Goal: Information Seeking & Learning: Learn about a topic

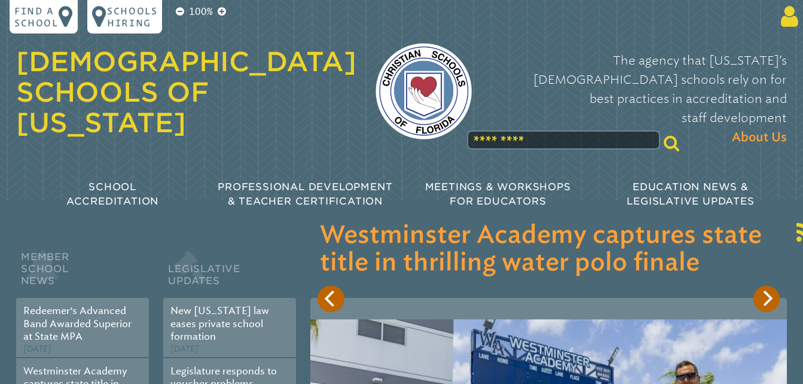
type input "**********"
click at [787, 16] on icon at bounding box center [787, 17] width 22 height 24
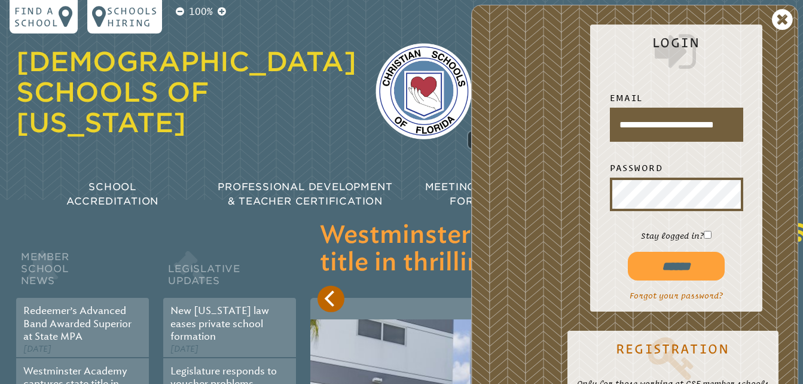
click at [667, 269] on input "******" at bounding box center [675, 266] width 96 height 29
type input "**********"
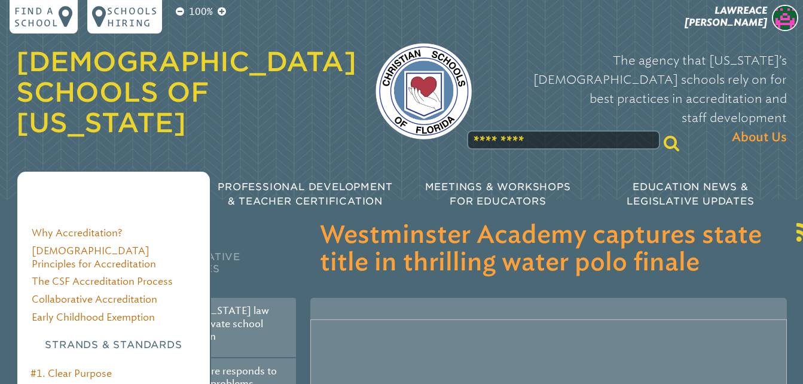
click at [110, 181] on span "School Accreditation" at bounding box center [112, 194] width 92 height 26
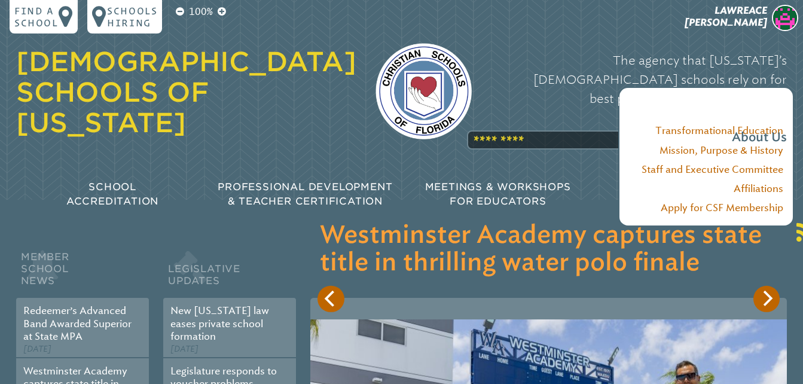
click at [554, 110] on div "The agency that Florida’s Christian schools rely on for best practices in accre…" at bounding box center [639, 98] width 296 height 120
click at [542, 111] on div "The agency that Florida’s Christian schools rely on for best practices in accre…" at bounding box center [639, 98] width 296 height 120
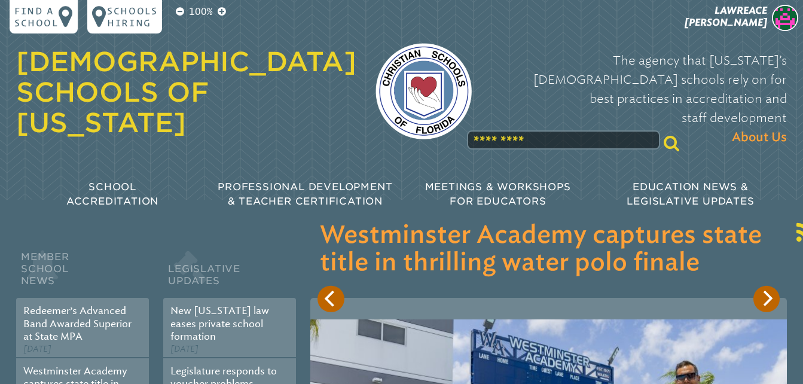
click at [506, 130] on input "text" at bounding box center [563, 139] width 192 height 19
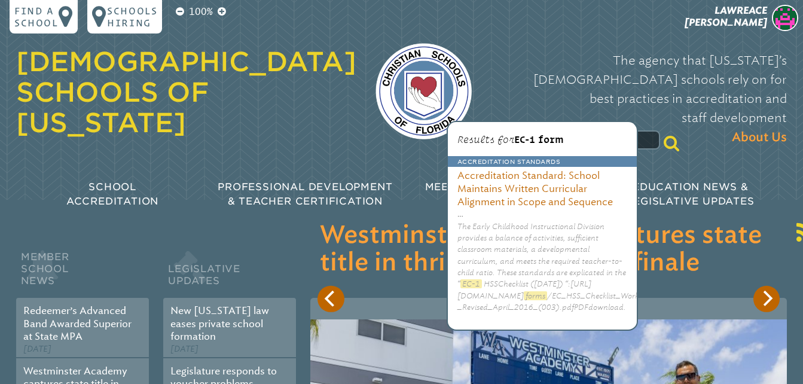
click at [663, 134] on icon at bounding box center [671, 142] width 16 height 17
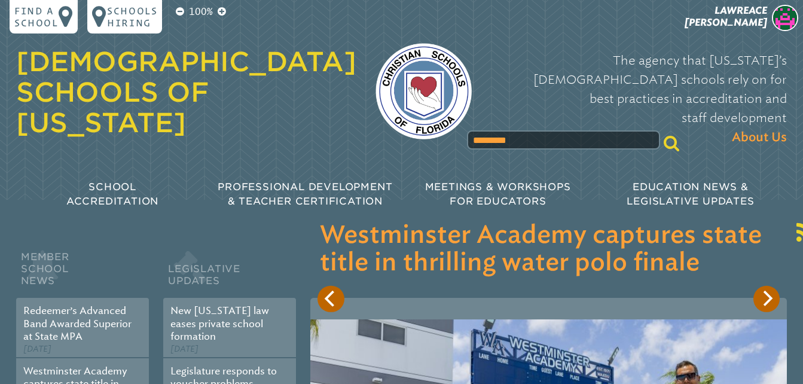
click at [663, 134] on icon at bounding box center [671, 142] width 16 height 17
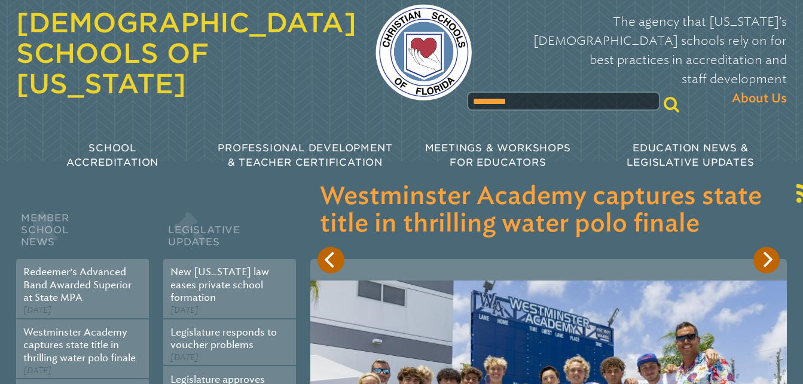
scroll to position [60, 0]
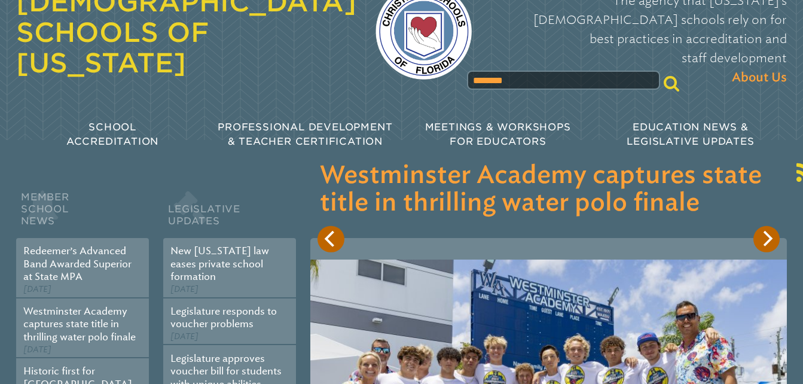
type input "*********"
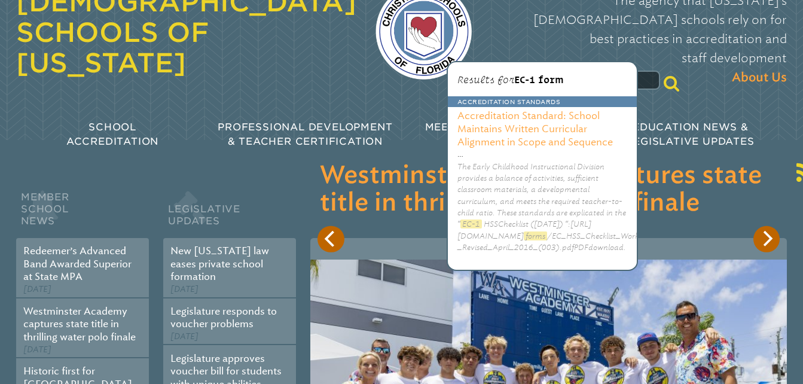
click at [507, 122] on h3 "Accreditation Standard: School Maintains Written Curricular Alignment in Scope …" at bounding box center [542, 127] width 189 height 41
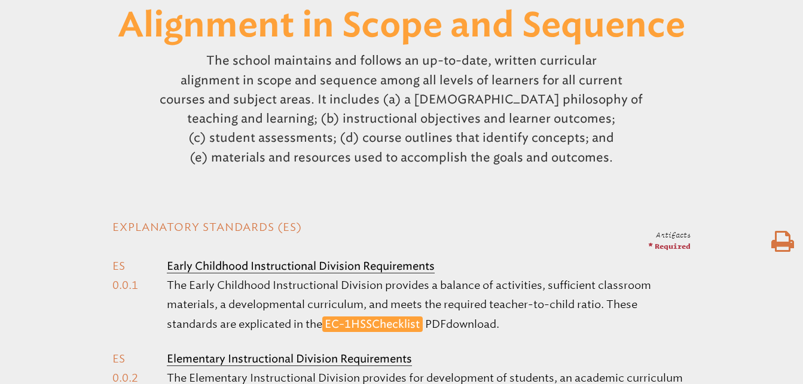
scroll to position [359, 0]
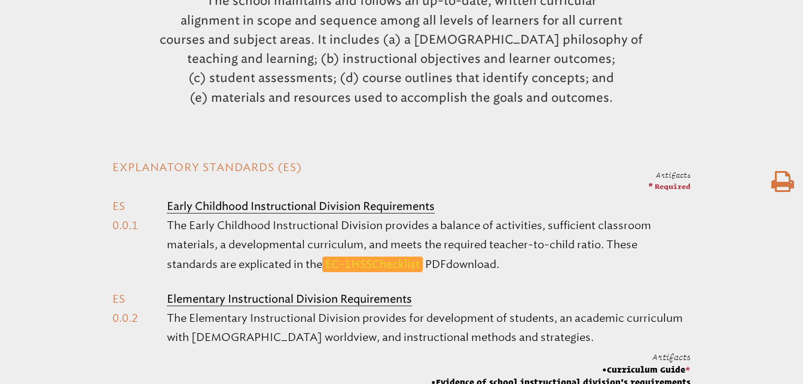
click at [372, 258] on span "HSS" at bounding box center [361, 264] width 21 height 13
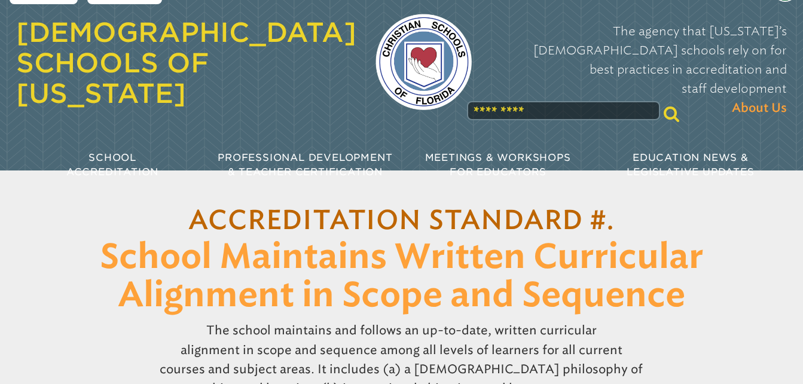
scroll to position [0, 0]
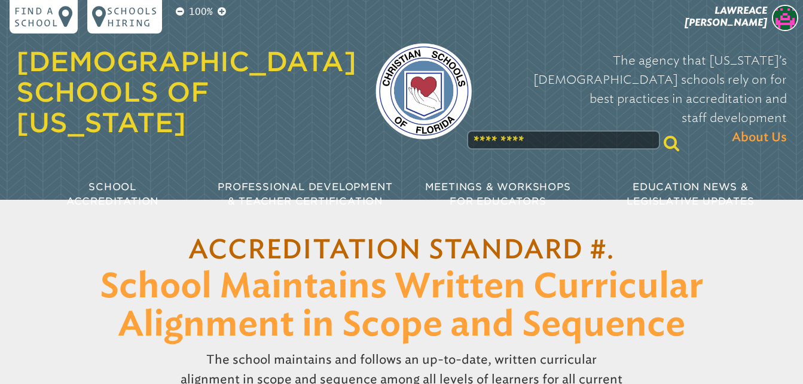
click at [528, 130] on input "text" at bounding box center [563, 139] width 192 height 19
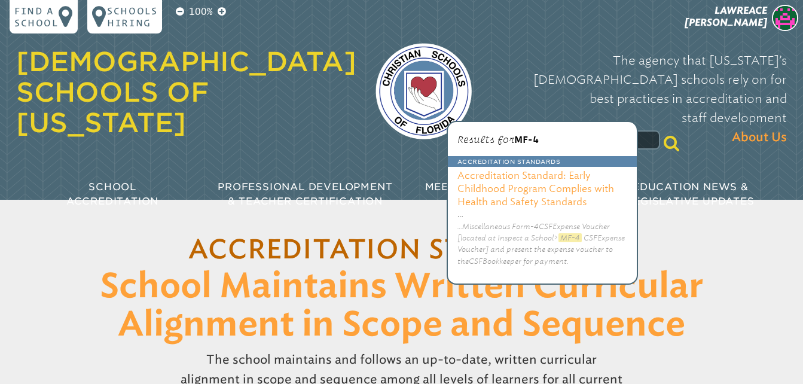
type input "****"
click at [512, 188] on h3 "Accreditation Standard: Early Childhood Program Complies with Health and Safety…" at bounding box center [542, 187] width 189 height 41
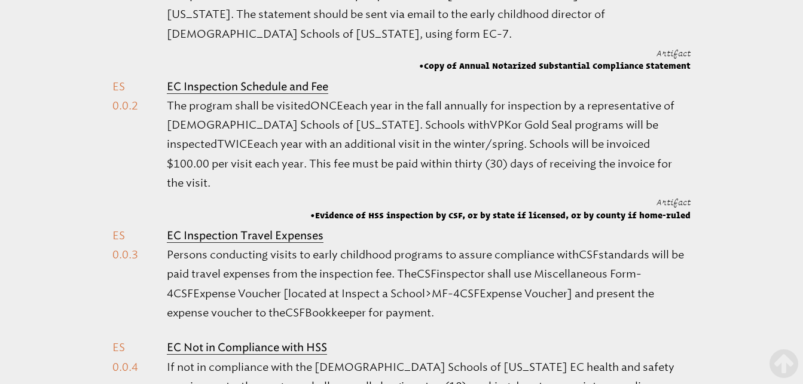
scroll to position [657, 0]
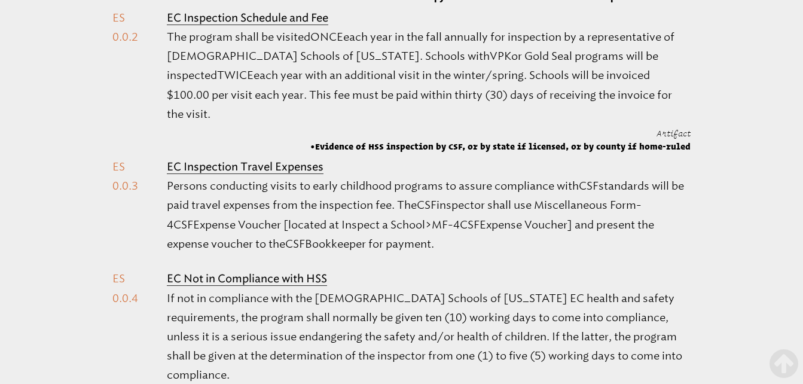
click at [252, 160] on b "EC Inspection Travel Expenses" at bounding box center [245, 166] width 157 height 13
click at [309, 183] on p "Persons conducting visits to early childhood programs to assure compliance with…" at bounding box center [428, 214] width 523 height 77
click at [458, 195] on p "Persons conducting visits to early childhood programs to assure compliance with…" at bounding box center [428, 214] width 523 height 77
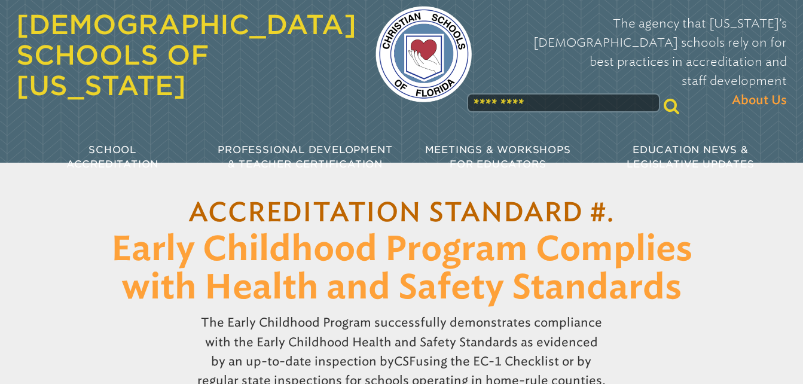
scroll to position [0, 0]
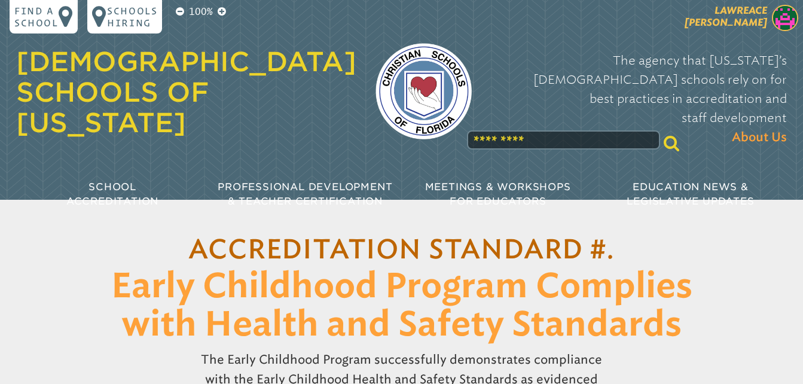
click at [778, 19] on img at bounding box center [784, 18] width 26 height 26
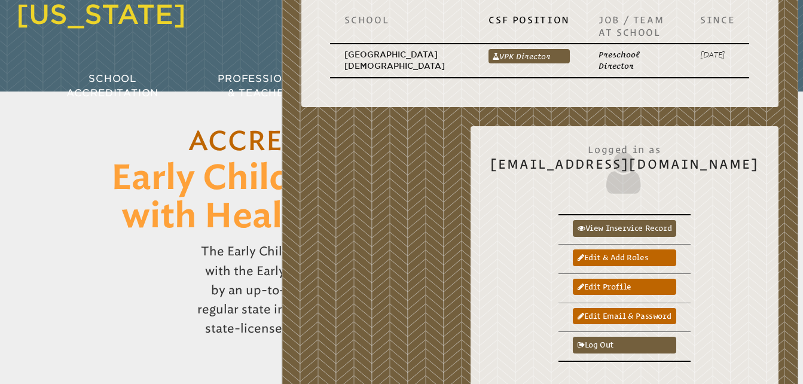
scroll to position [179, 0]
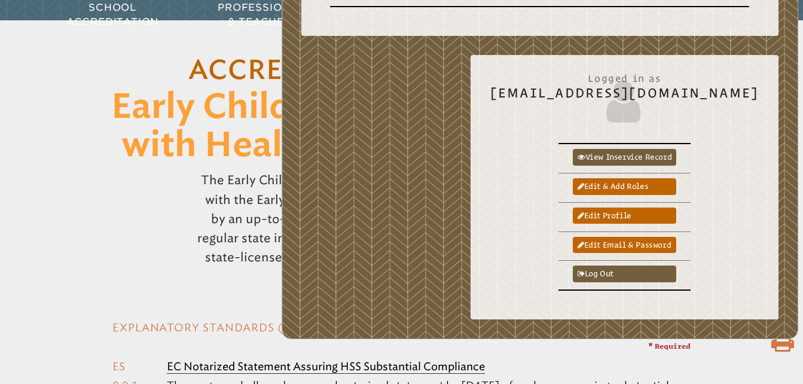
click at [66, 180] on div "The Early Childhood Program successfully demonstrates compliance with the Early…" at bounding box center [401, 219] width 803 height 106
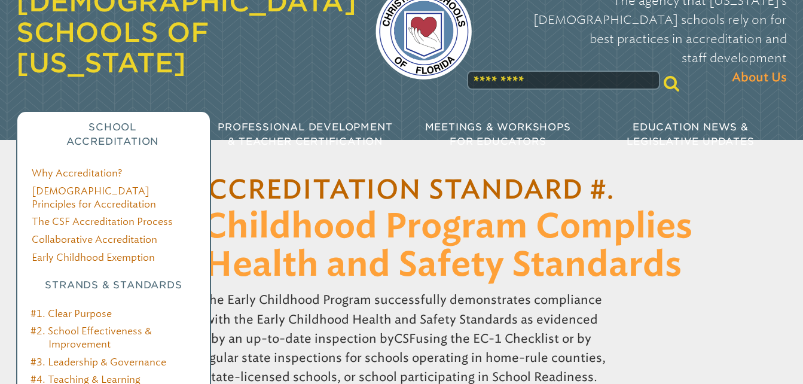
scroll to position [120, 0]
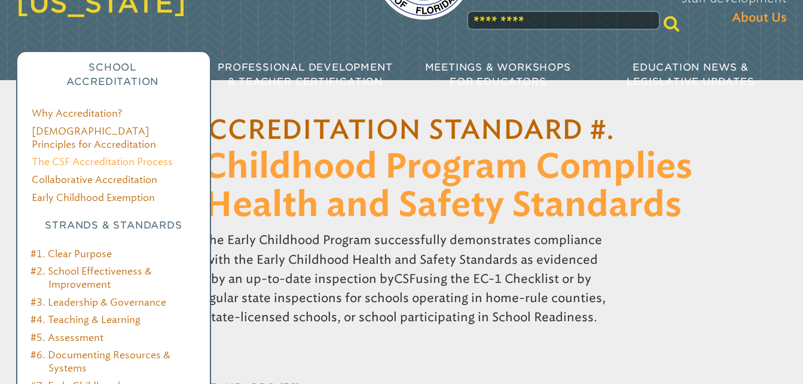
click at [151, 156] on link "The CSF Accreditation Process" at bounding box center [102, 161] width 141 height 11
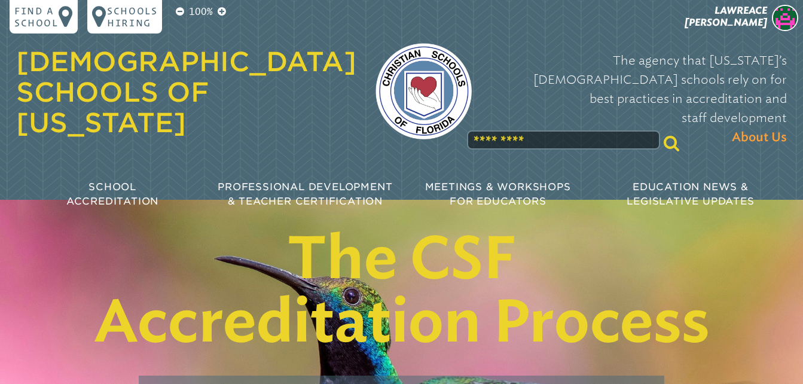
click at [503, 130] on input "text" at bounding box center [563, 139] width 192 height 19
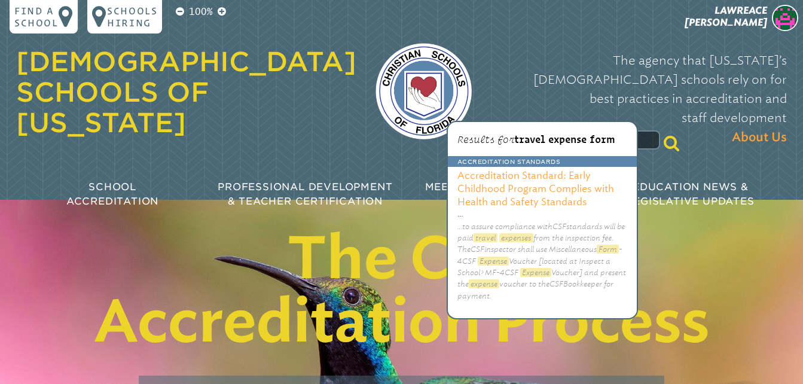
type input "**********"
click at [505, 200] on h3 "Accreditation Standard: Early Childhood Program Complies with Health and Safety…" at bounding box center [542, 187] width 189 height 41
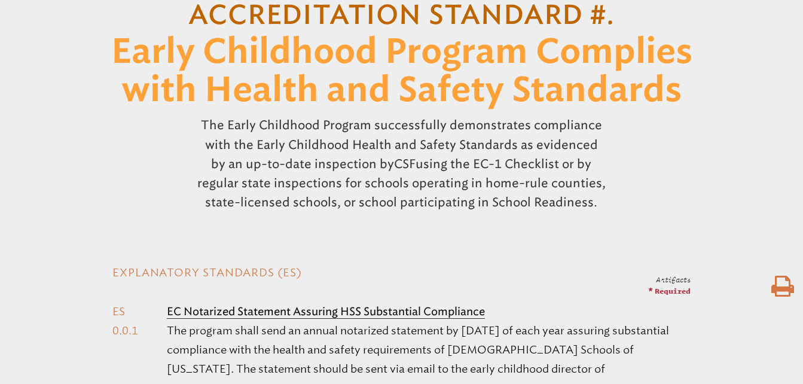
scroll to position [359, 0]
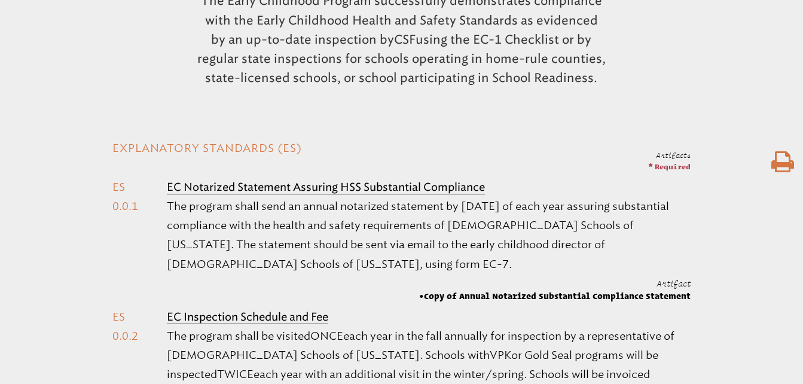
click at [780, 158] on icon at bounding box center [782, 162] width 22 height 24
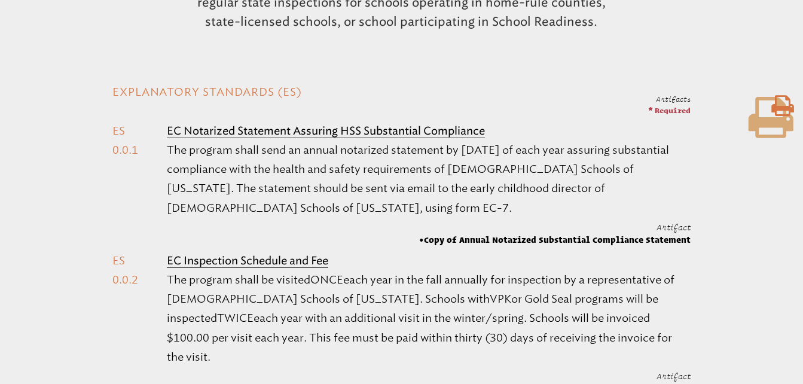
scroll to position [478, 0]
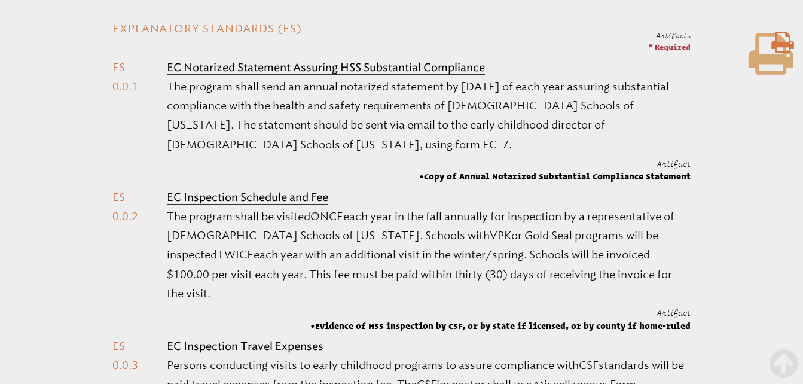
click at [232, 192] on b "EC Inspection Schedule and Fee" at bounding box center [247, 197] width 161 height 13
click at [305, 225] on p "The program shall be visited ONCE each year in the fall annually for inspection…" at bounding box center [428, 255] width 523 height 96
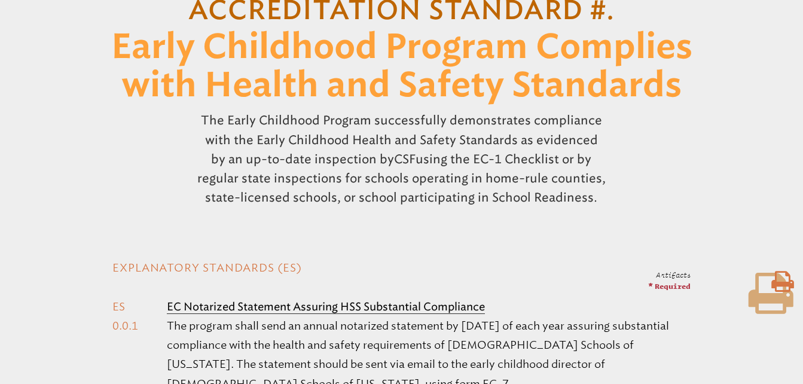
scroll to position [0, 0]
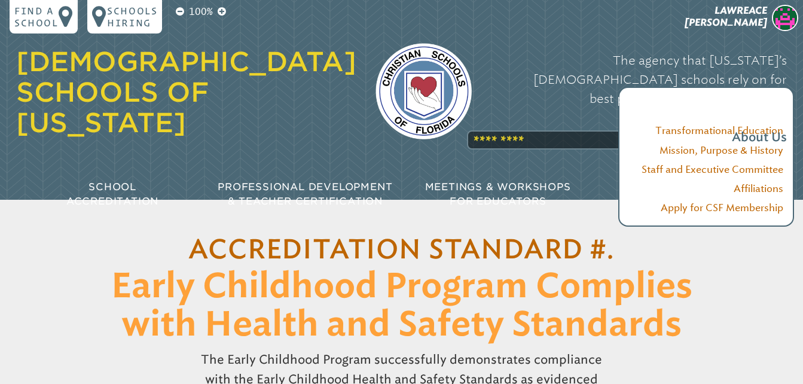
click at [519, 115] on div "The agency that Florida’s Christian schools rely on for best practices in accre…" at bounding box center [639, 98] width 296 height 120
click at [520, 110] on div "The agency that Florida’s Christian schools rely on for best practices in accre…" at bounding box center [639, 98] width 296 height 120
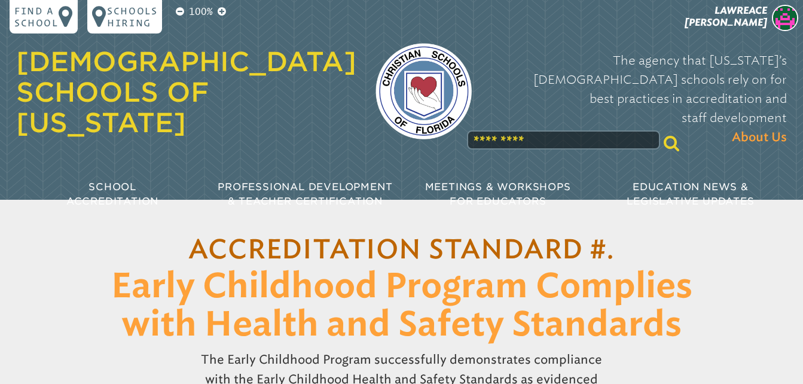
click at [494, 130] on input "text" at bounding box center [563, 139] width 192 height 19
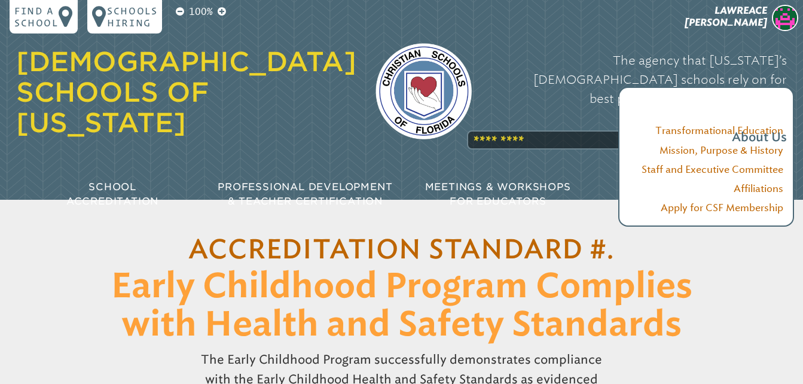
click at [500, 112] on div "The agency that Florida’s Christian schools rely on for best practices in accre…" at bounding box center [639, 98] width 296 height 120
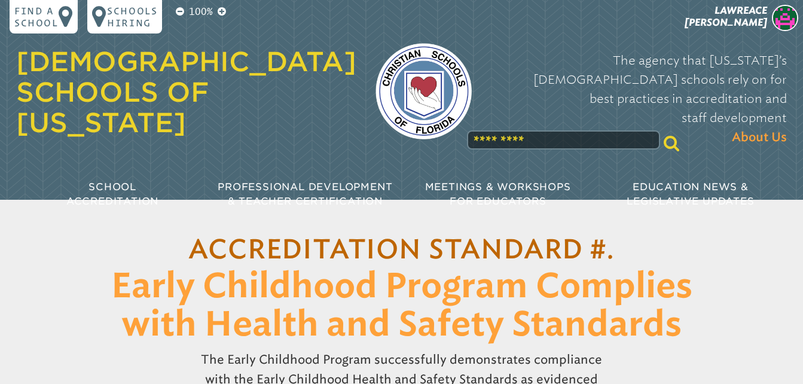
click at [497, 130] on div at bounding box center [563, 142] width 192 height 25
click at [494, 130] on input "text" at bounding box center [563, 139] width 192 height 19
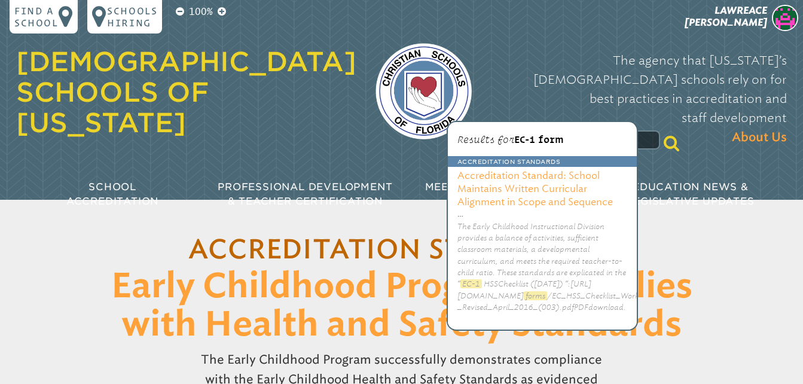
type input "*********"
click at [495, 193] on h3 "Accreditation Standard: School Maintains Written Curricular Alignment in Scope …" at bounding box center [542, 187] width 189 height 41
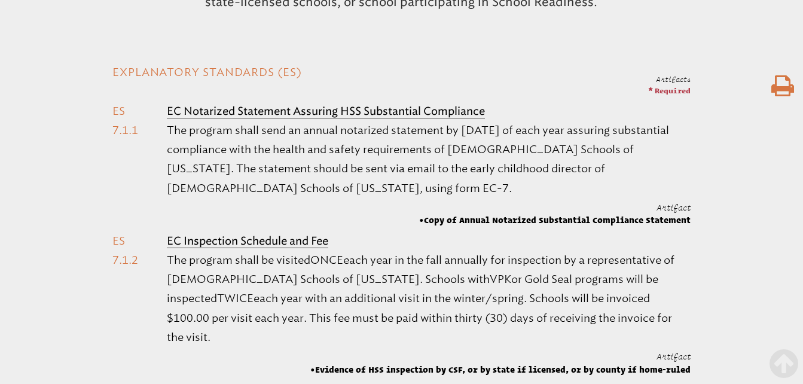
scroll to position [478, 0]
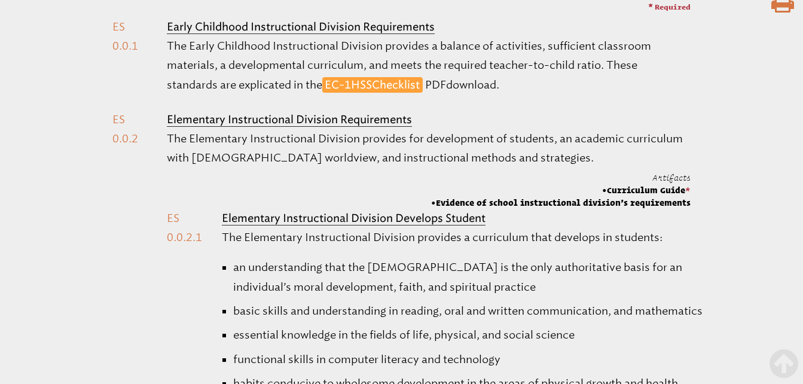
scroll to position [299, 0]
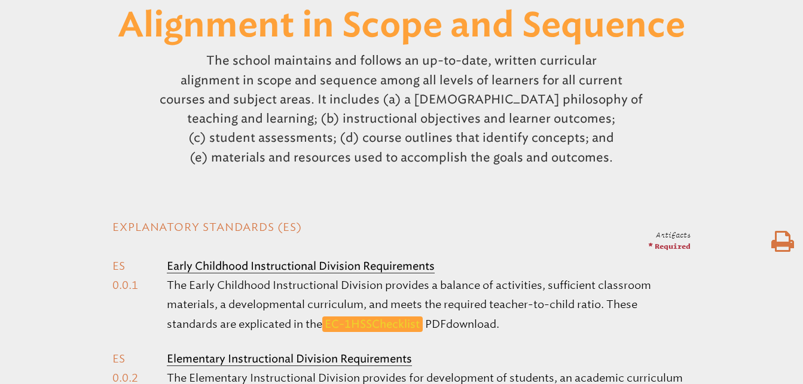
click at [385, 316] on link "EC-1 HSS Checklist" at bounding box center [372, 324] width 100 height 16
